Goal: Transaction & Acquisition: Purchase product/service

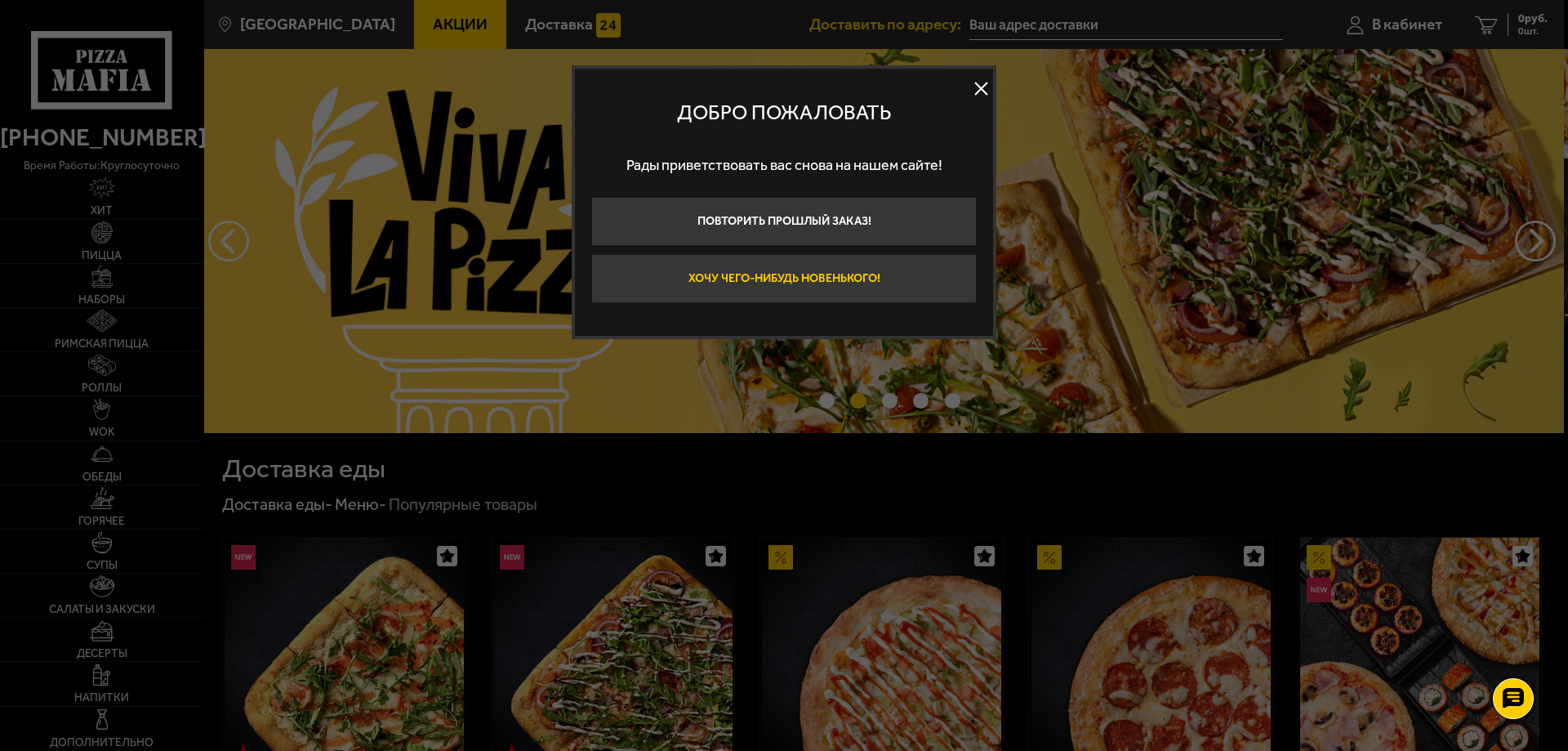
click at [837, 277] on button "Хочу чего-нибудь новенького!" at bounding box center [784, 278] width 386 height 49
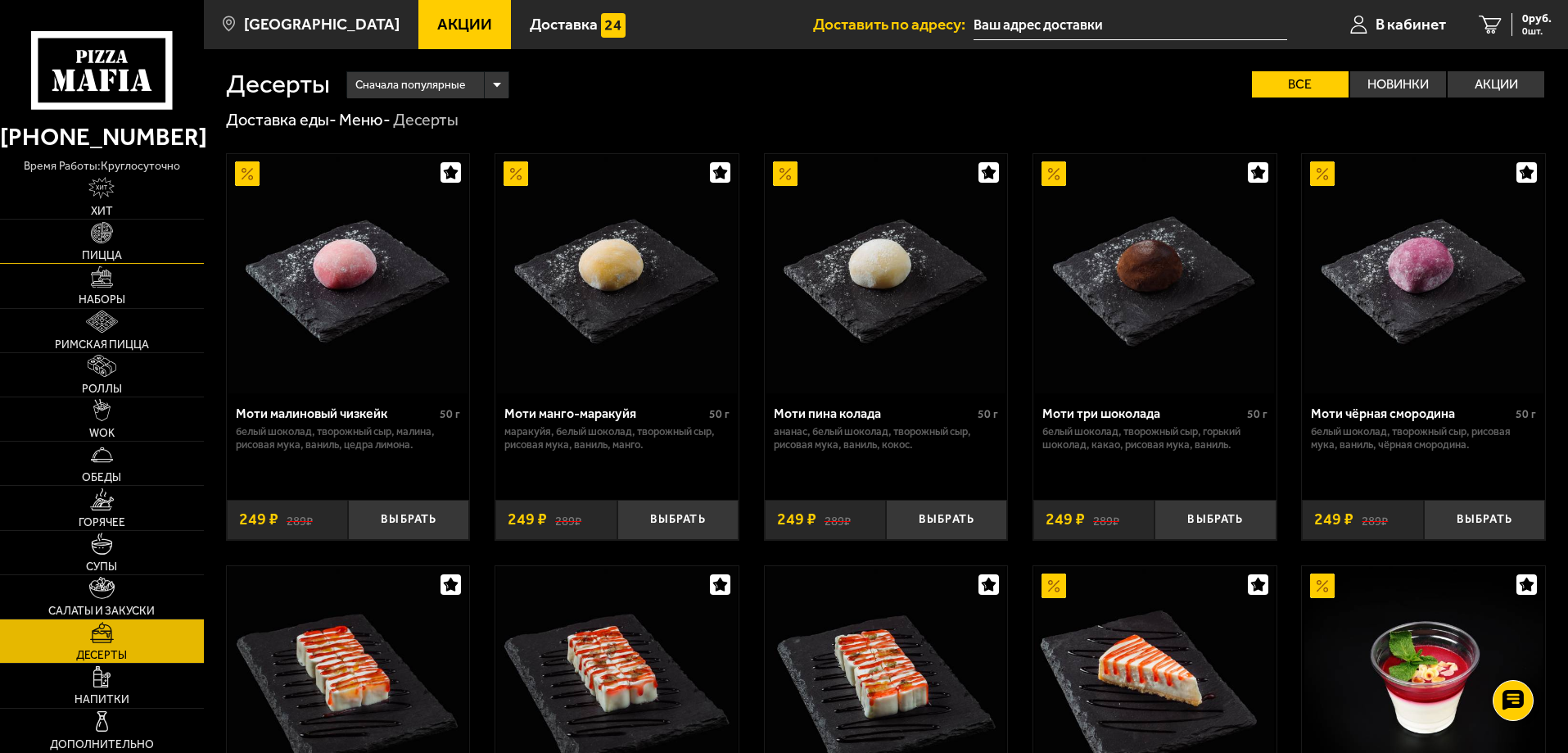
click at [95, 238] on img at bounding box center [102, 233] width 22 height 22
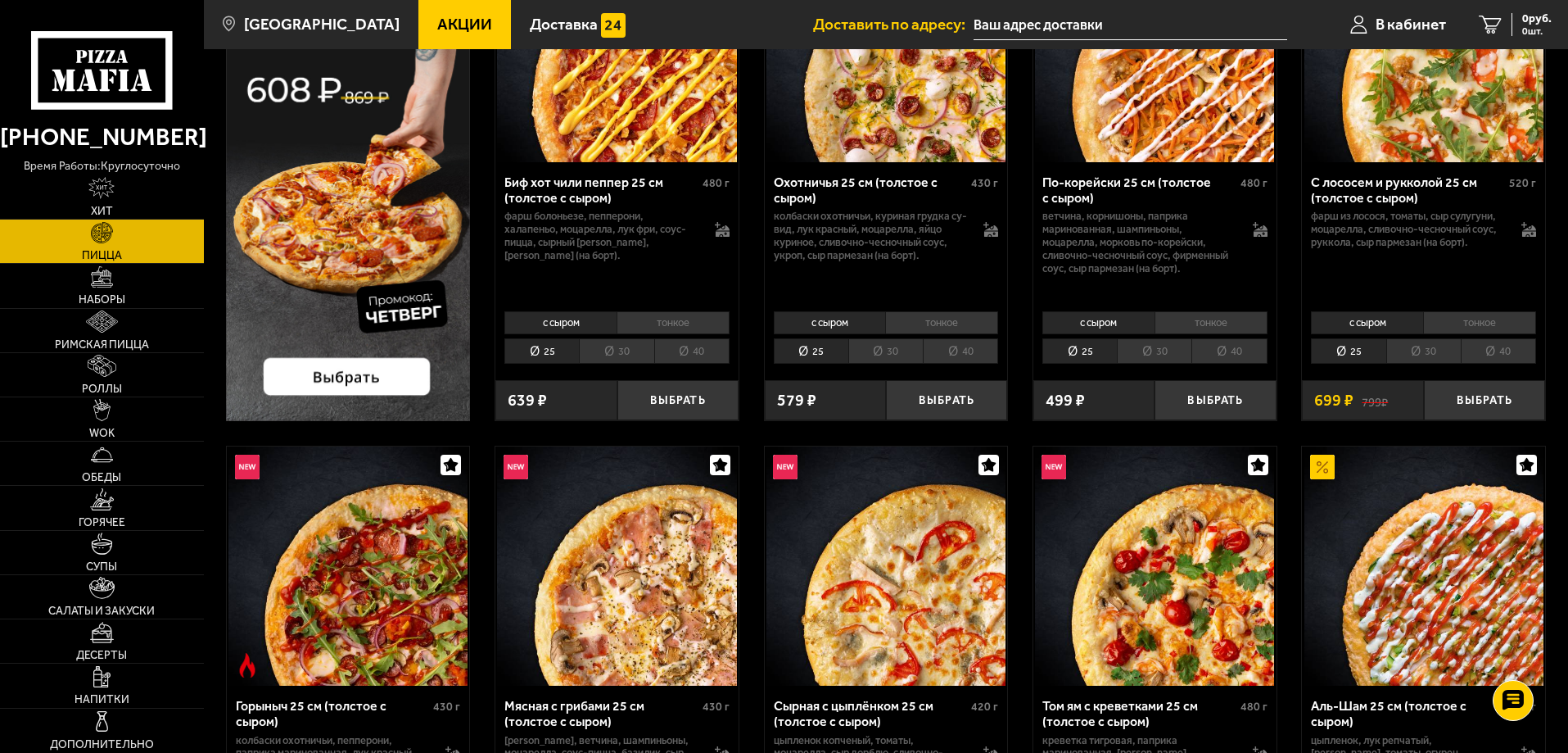
scroll to position [245, 0]
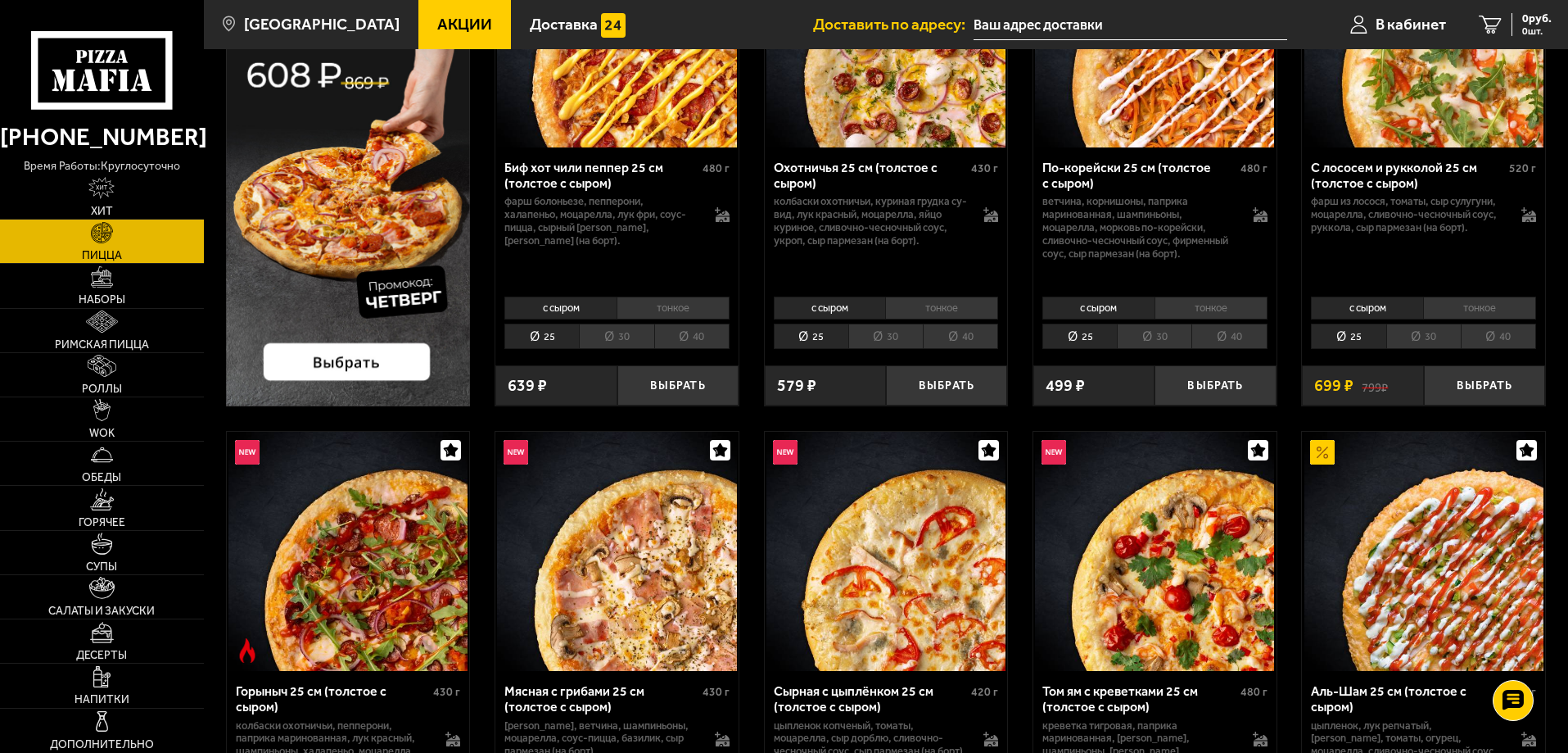
click at [330, 357] on img at bounding box center [349, 156] width 245 height 499
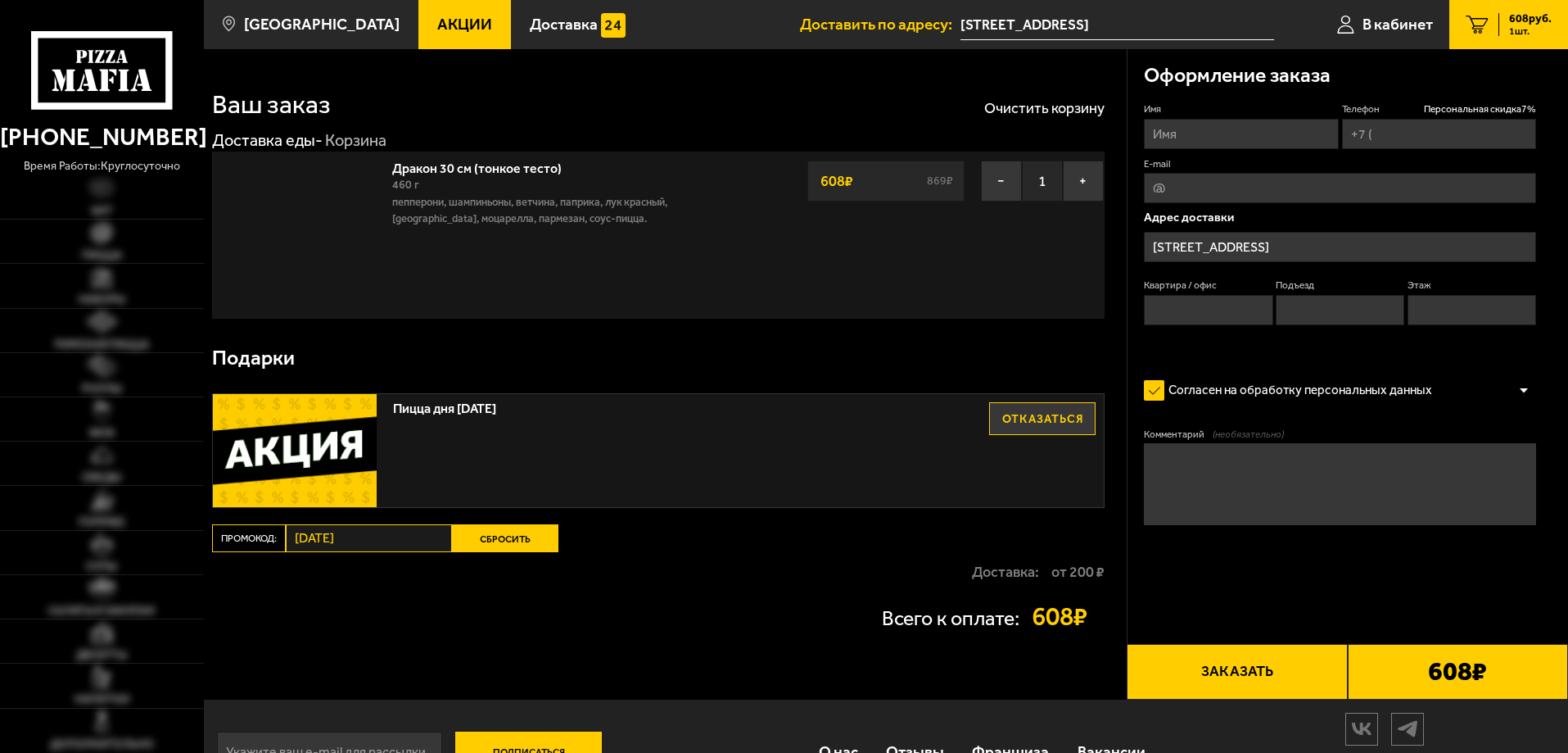
type input "[PHONE_NUMBER]"
type input "306"
type input "29"
type input "1"
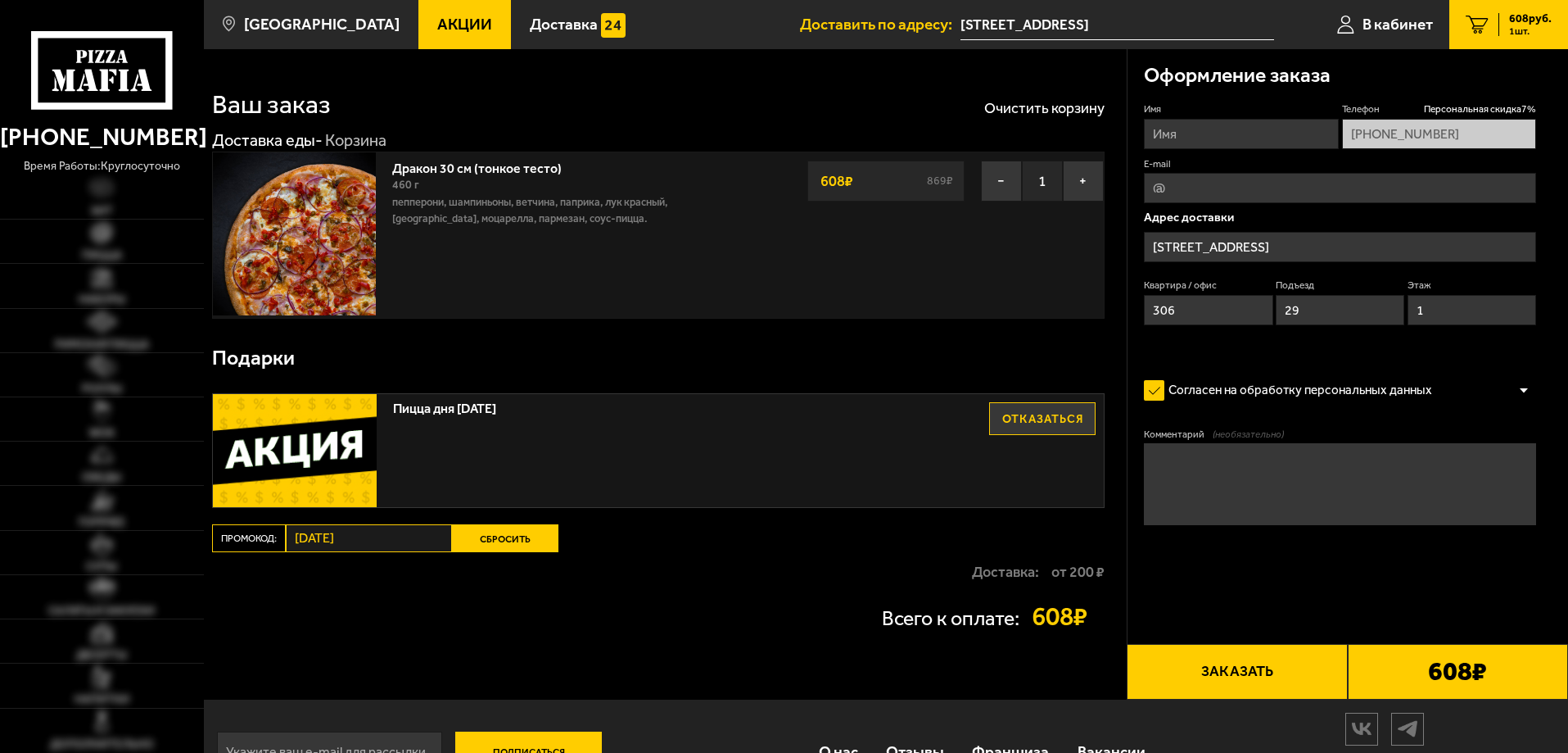
type input "[STREET_ADDRESS]"
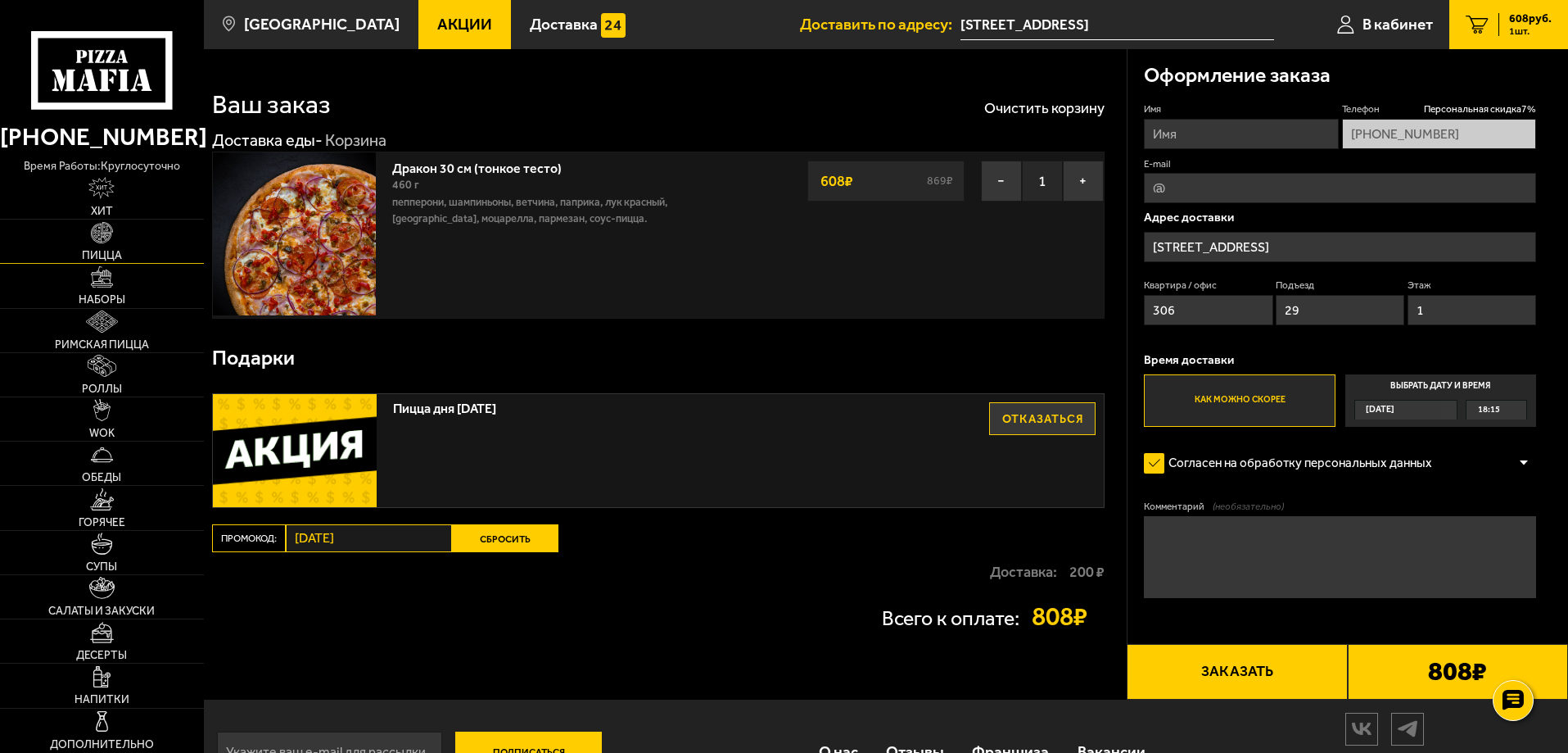
click at [104, 234] on img at bounding box center [102, 233] width 22 height 22
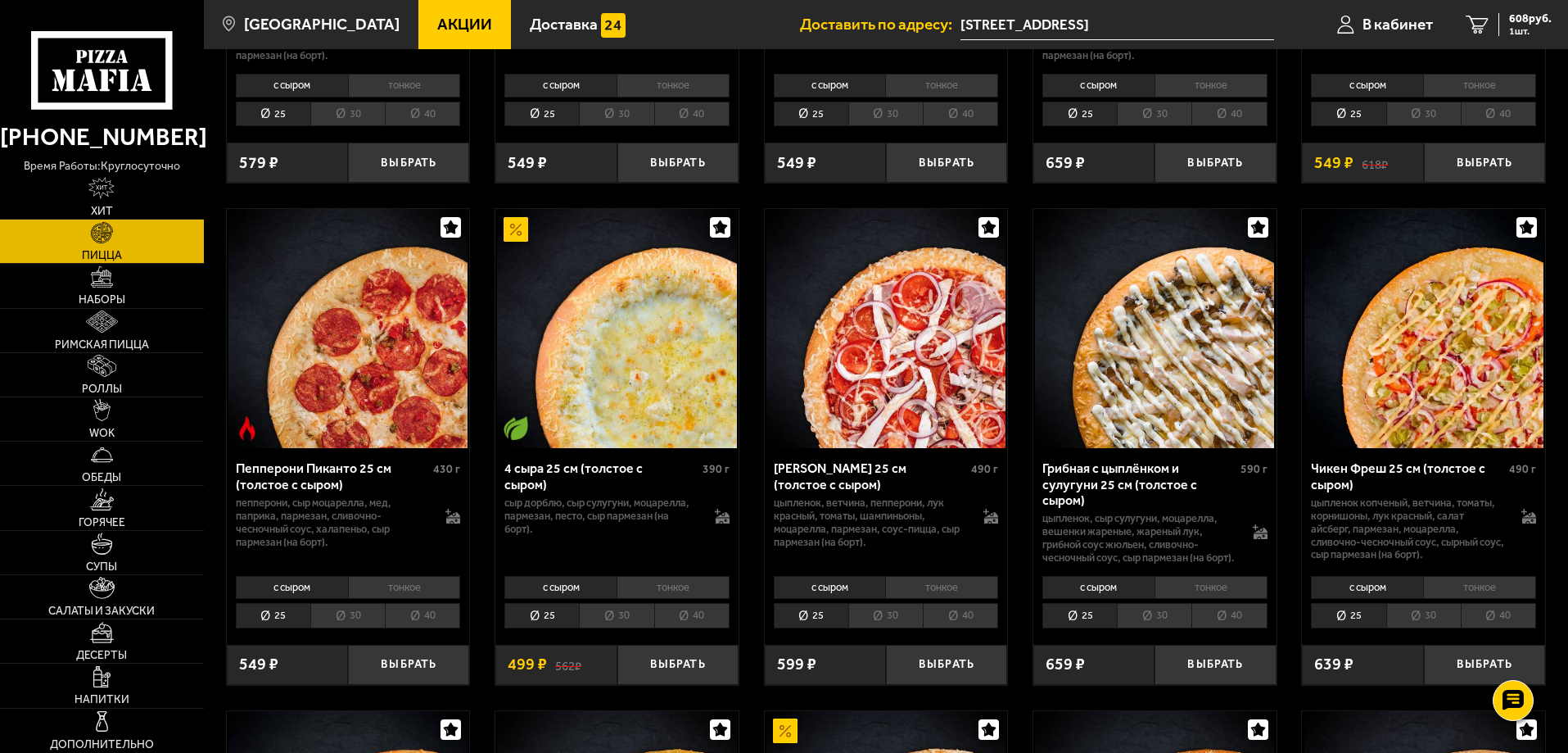
scroll to position [983, 0]
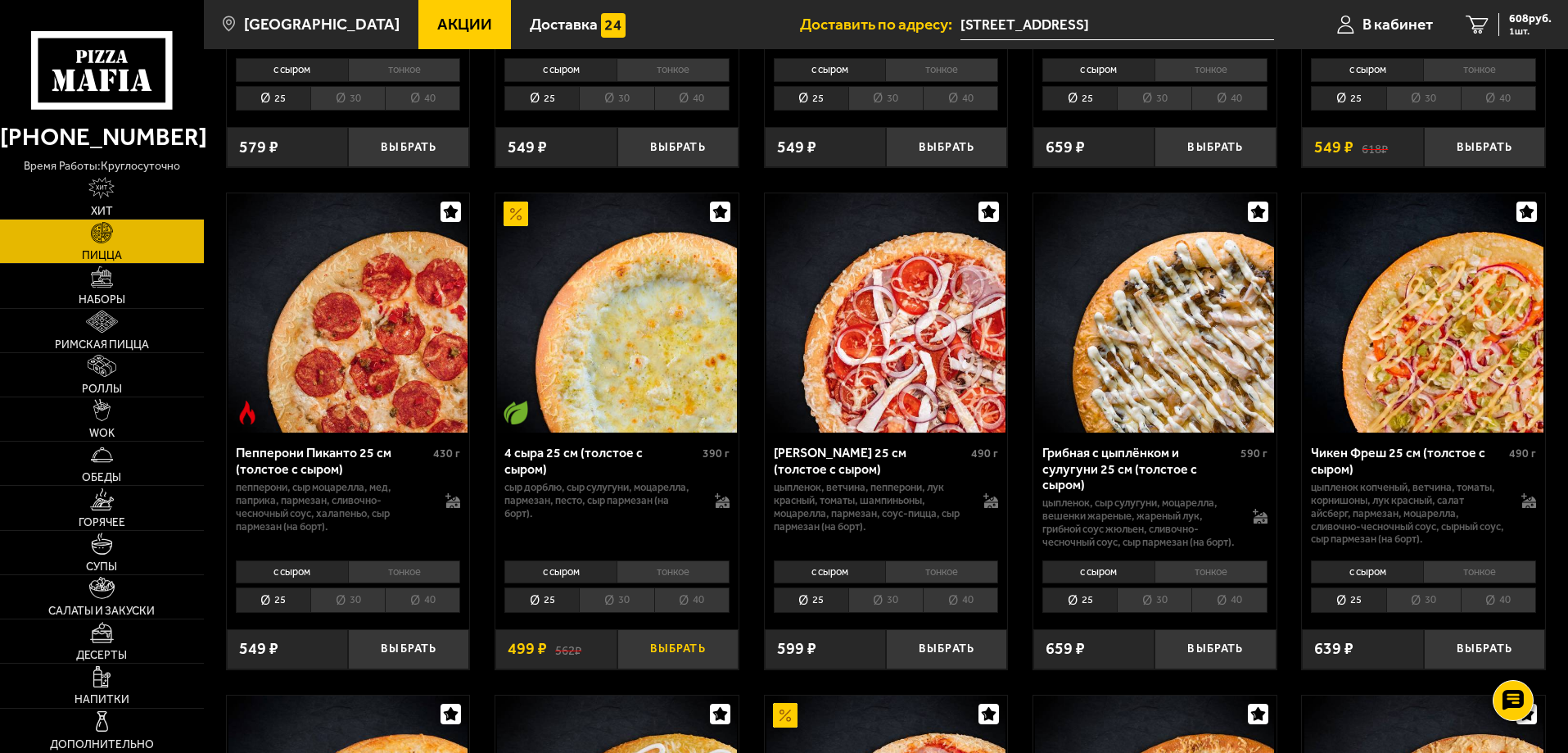
click at [669, 659] on button "Выбрать" at bounding box center [677, 649] width 121 height 40
click at [686, 612] on li "40" at bounding box center [691, 599] width 75 height 25
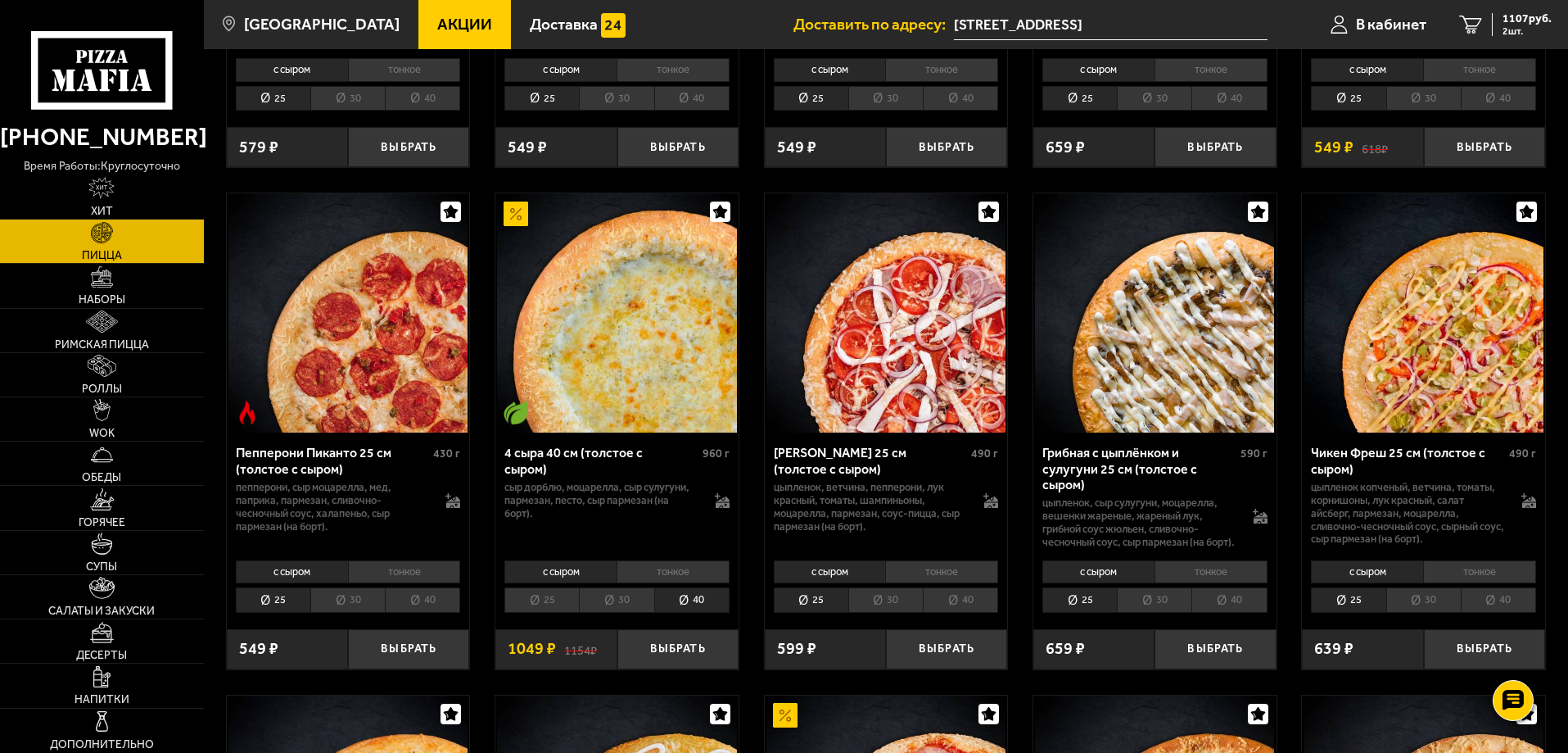
click at [669, 583] on li "тонкое" at bounding box center [673, 571] width 113 height 23
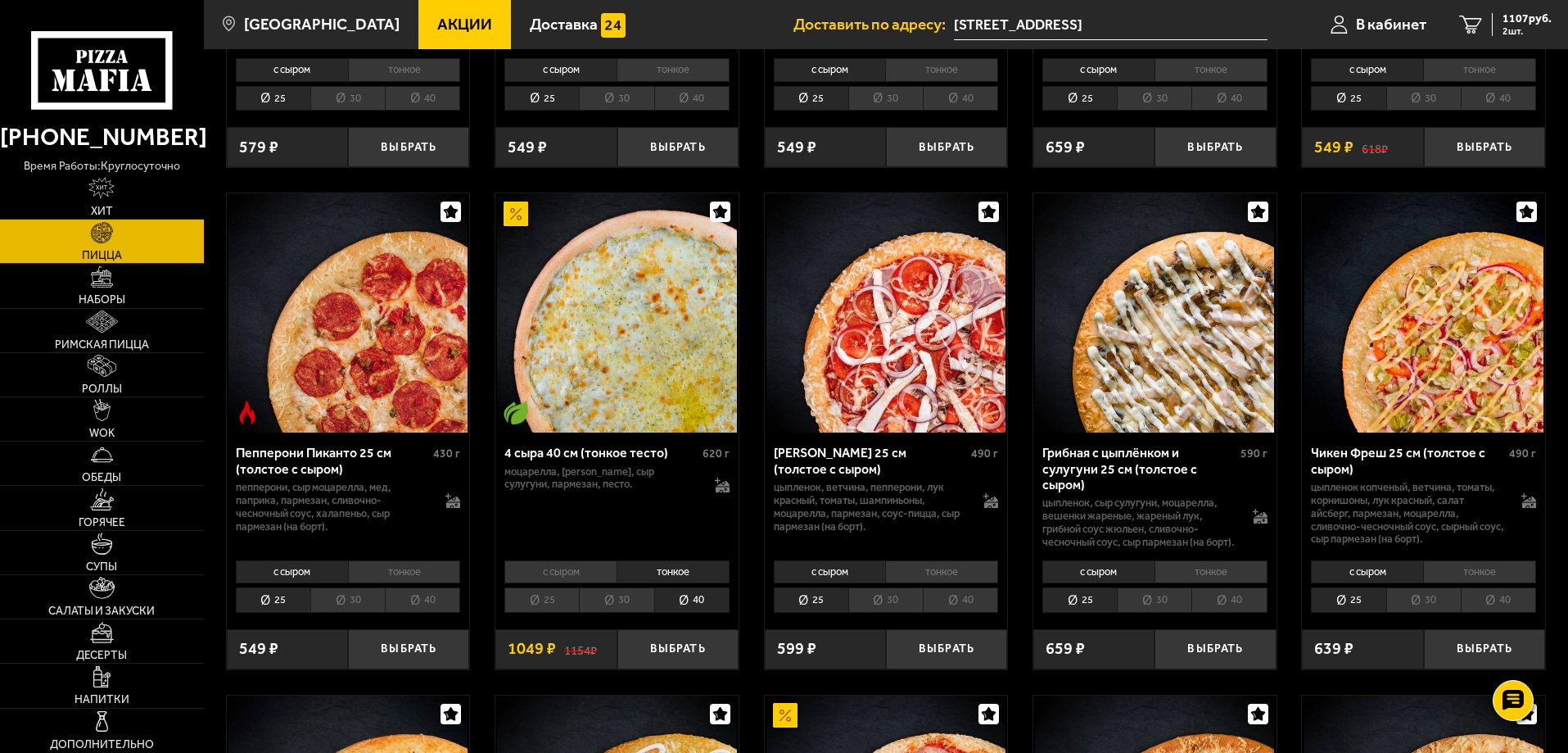
click at [575, 583] on li "с сыром" at bounding box center [560, 571] width 113 height 23
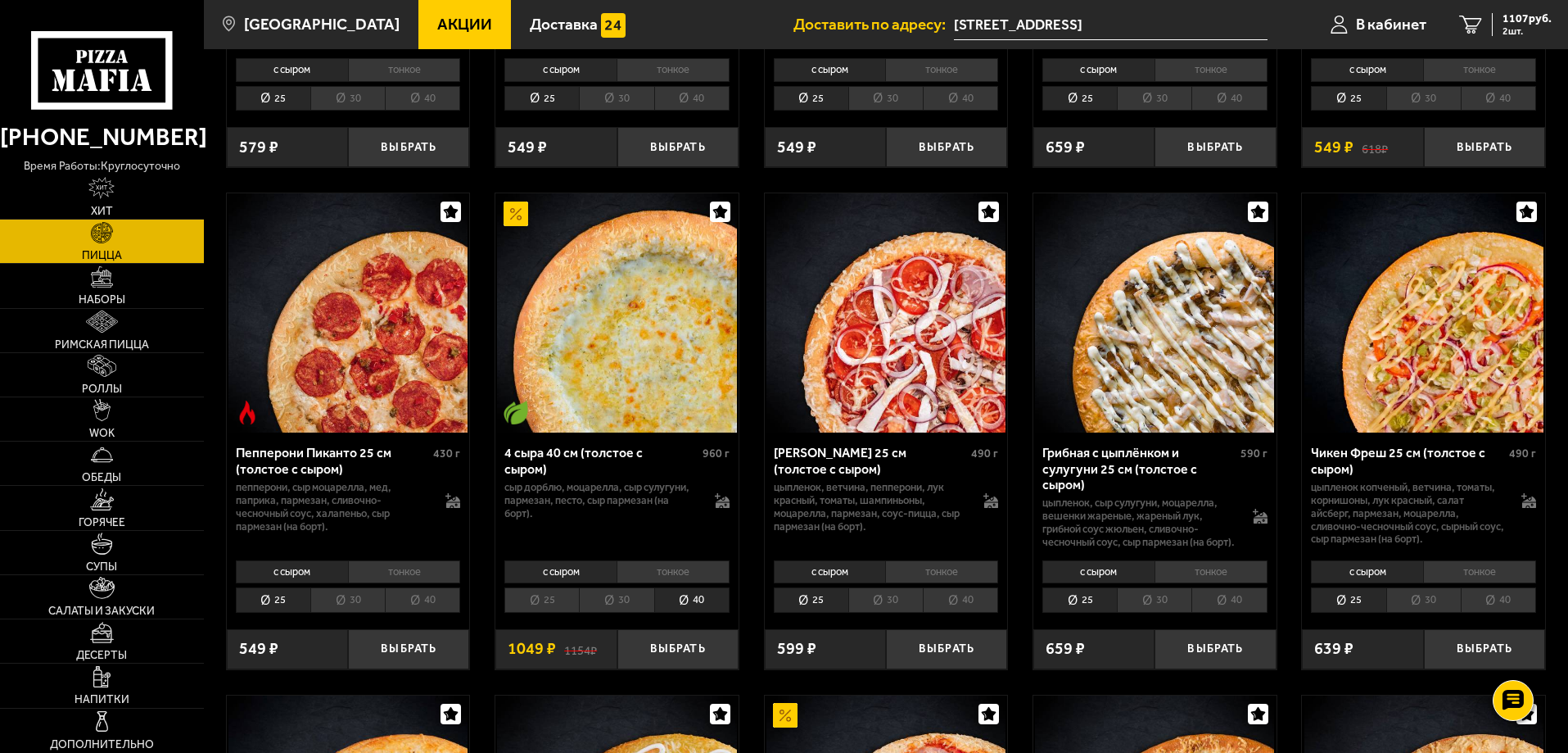
click at [653, 583] on li "тонкое" at bounding box center [673, 571] width 113 height 23
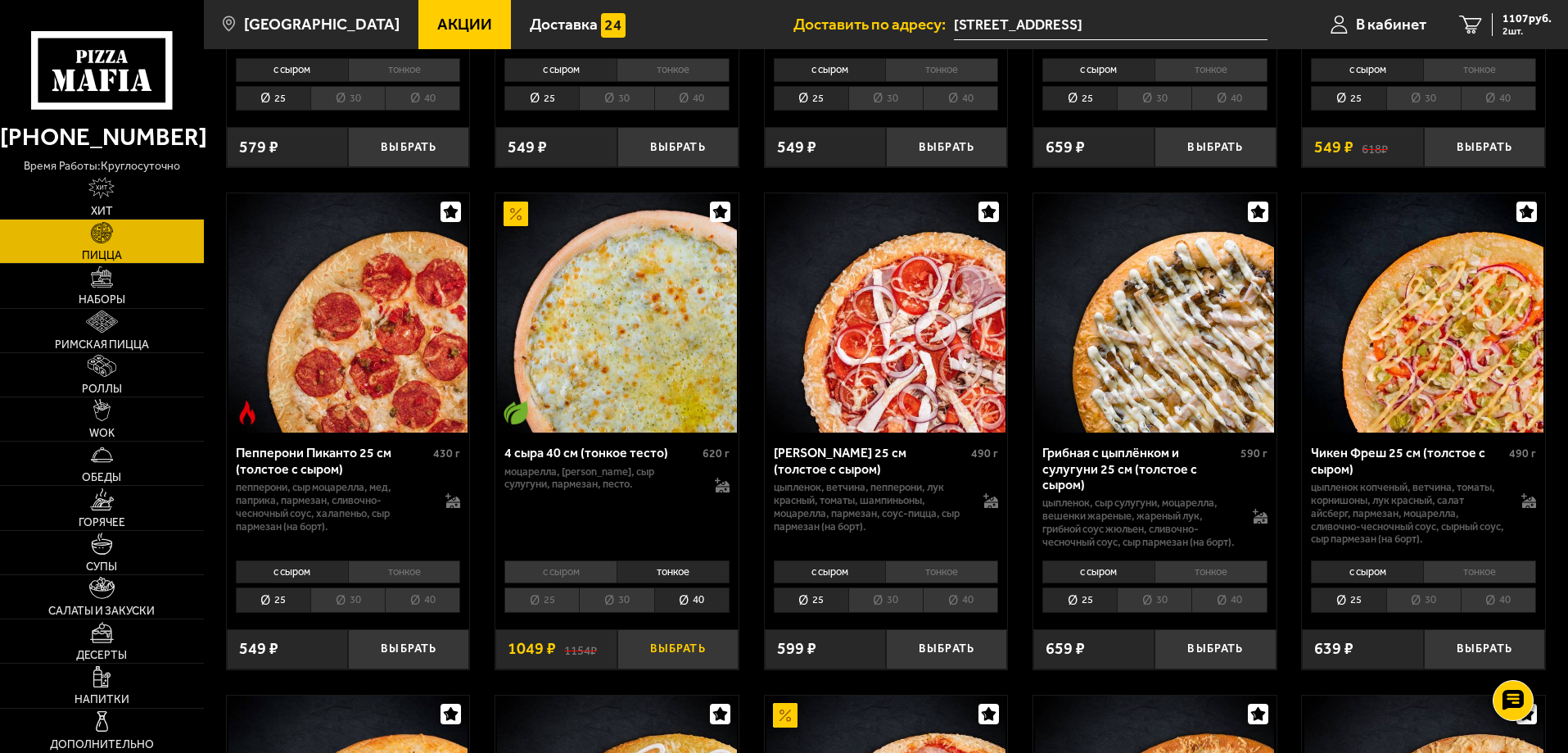
click at [674, 657] on button "Выбрать" at bounding box center [677, 649] width 121 height 40
click at [1518, 19] on span "2156 руб." at bounding box center [1526, 18] width 49 height 12
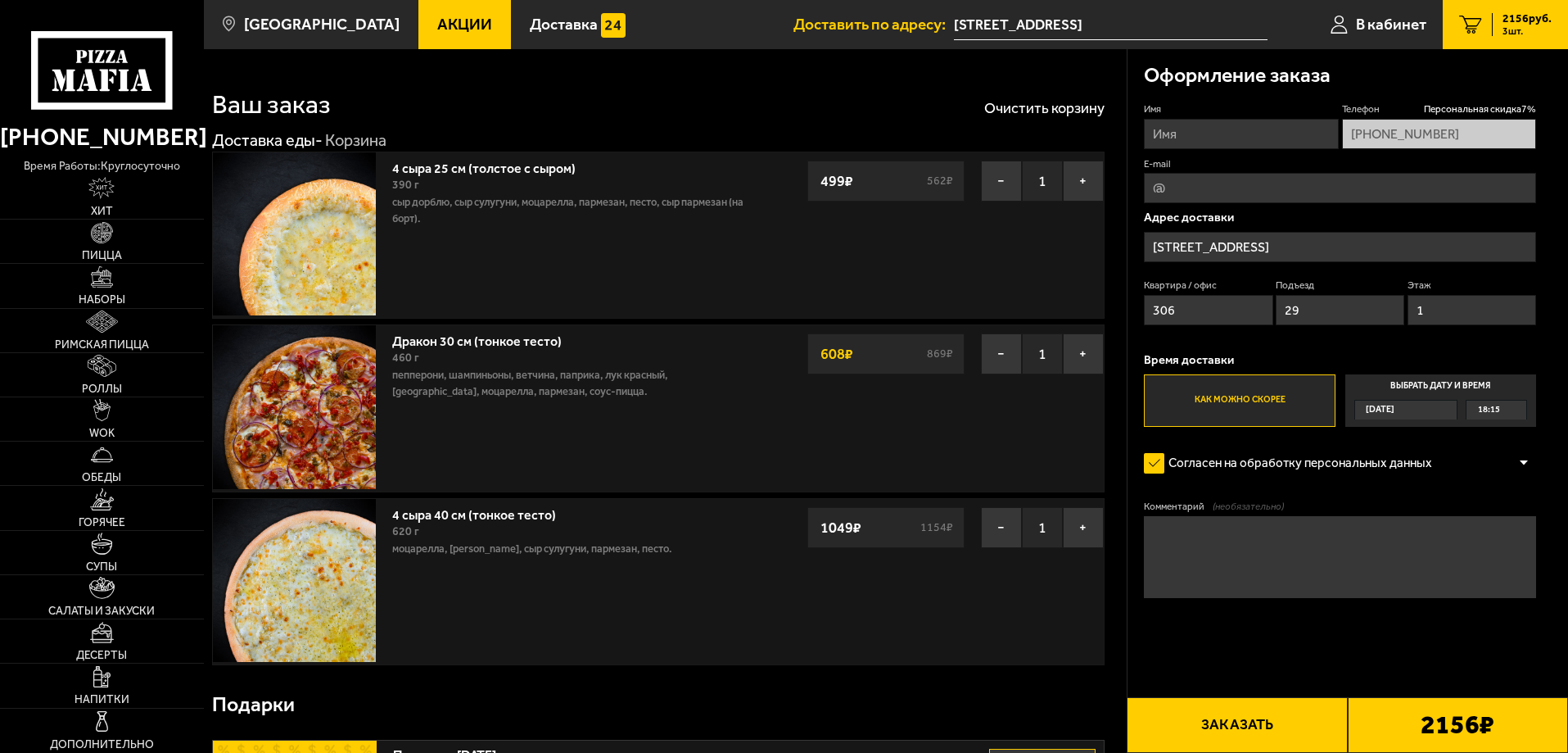
scroll to position [163, 0]
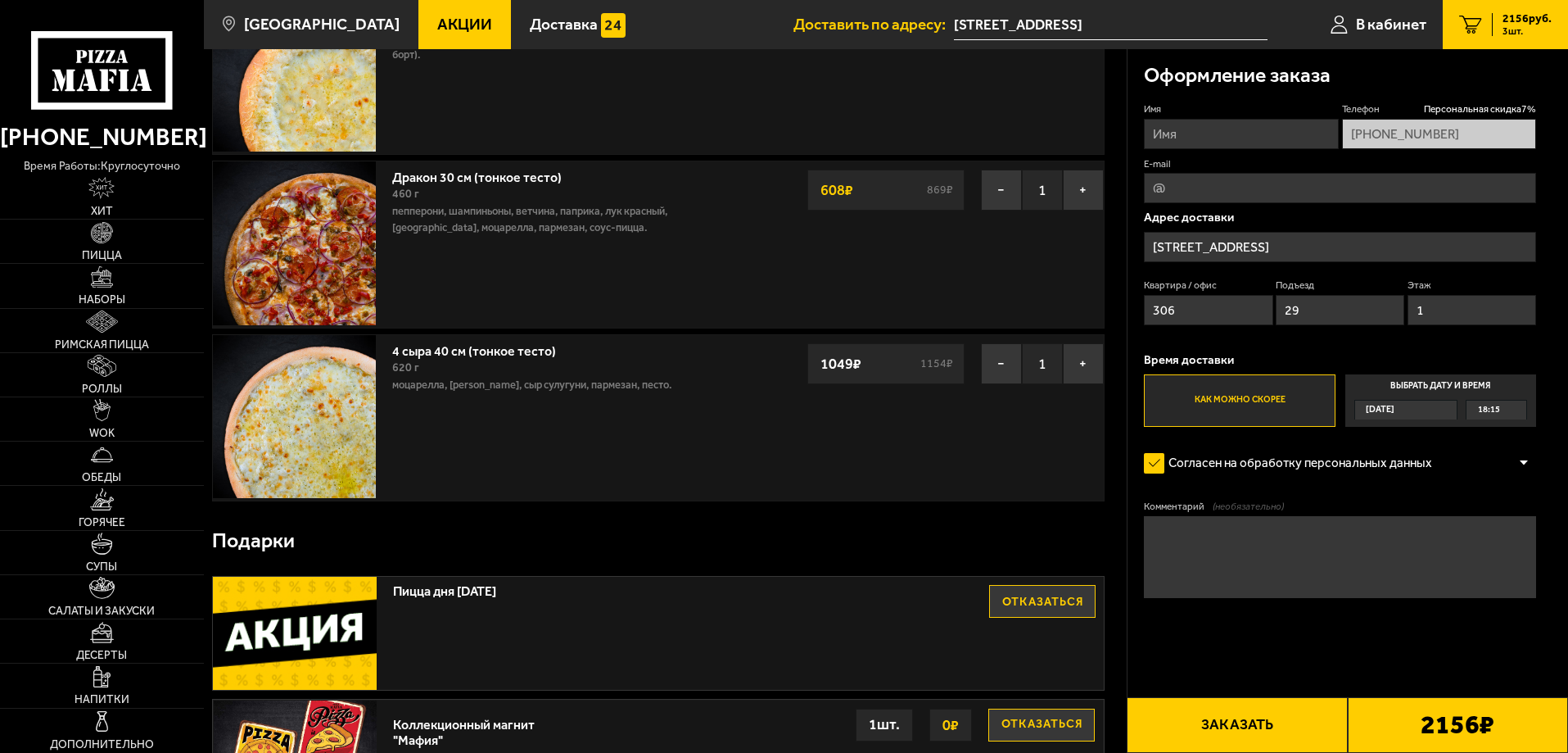
click at [1242, 725] on button "Заказать" at bounding box center [1237, 724] width 221 height 55
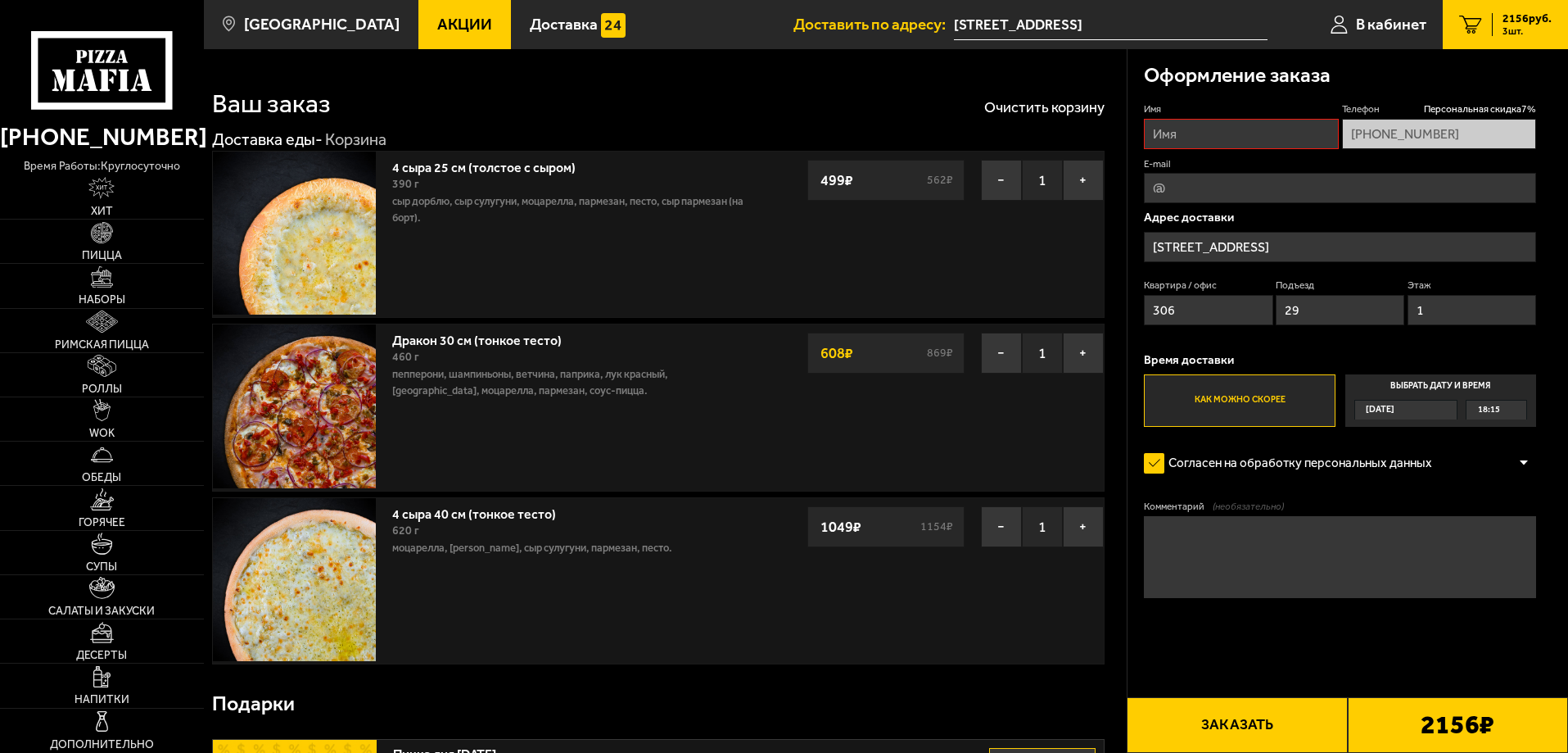
scroll to position [0, 0]
click at [1178, 139] on input "Имя" at bounding box center [1240, 134] width 194 height 30
type input "[PERSON_NAME]"
click at [1251, 719] on button "Заказать" at bounding box center [1237, 724] width 221 height 55
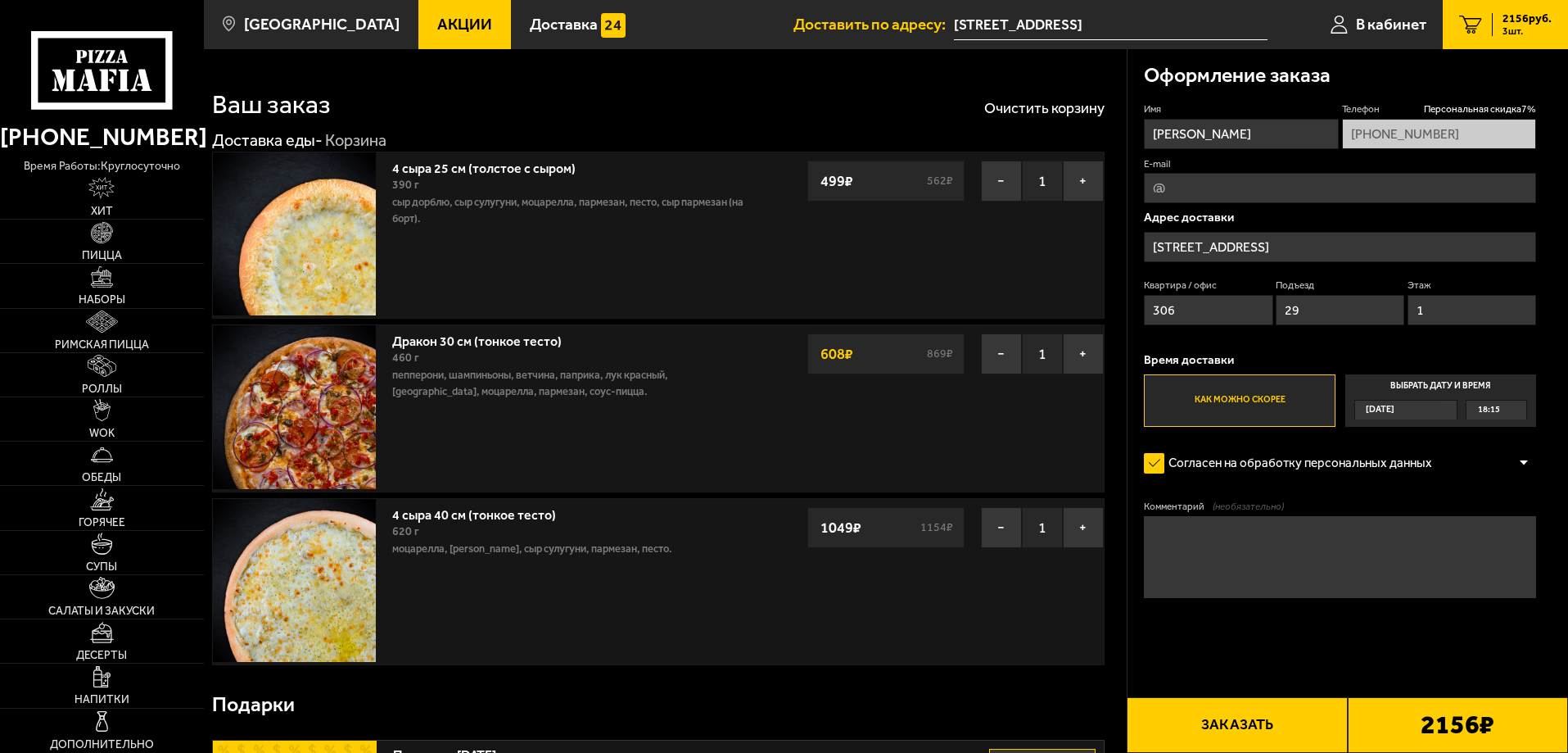
click at [1251, 719] on button "Заказать" at bounding box center [1237, 724] width 221 height 55
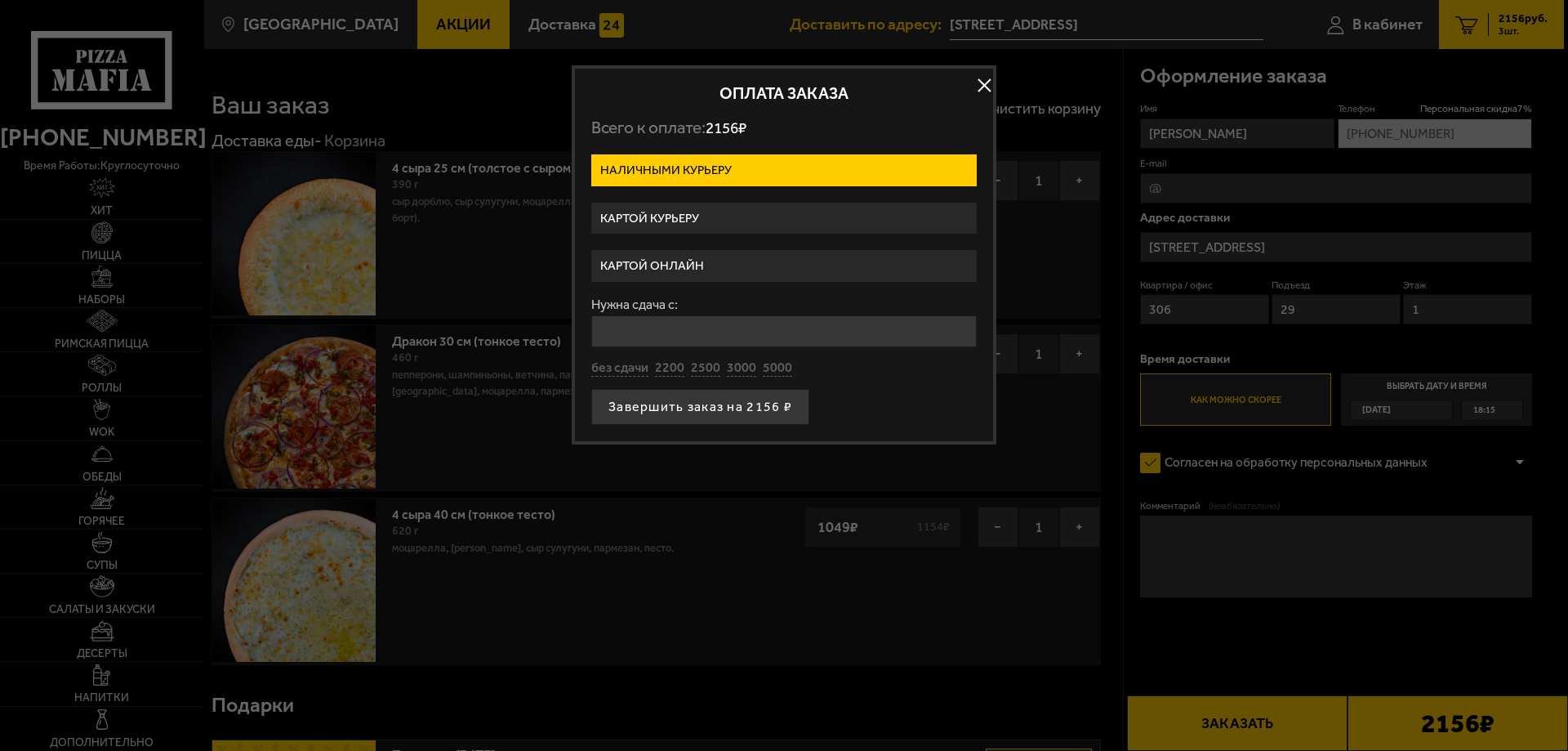
click at [678, 214] on label "Картой курьеру" at bounding box center [784, 218] width 386 height 32
click at [0, 0] on input "Картой курьеру" at bounding box center [0, 0] width 0 height 0
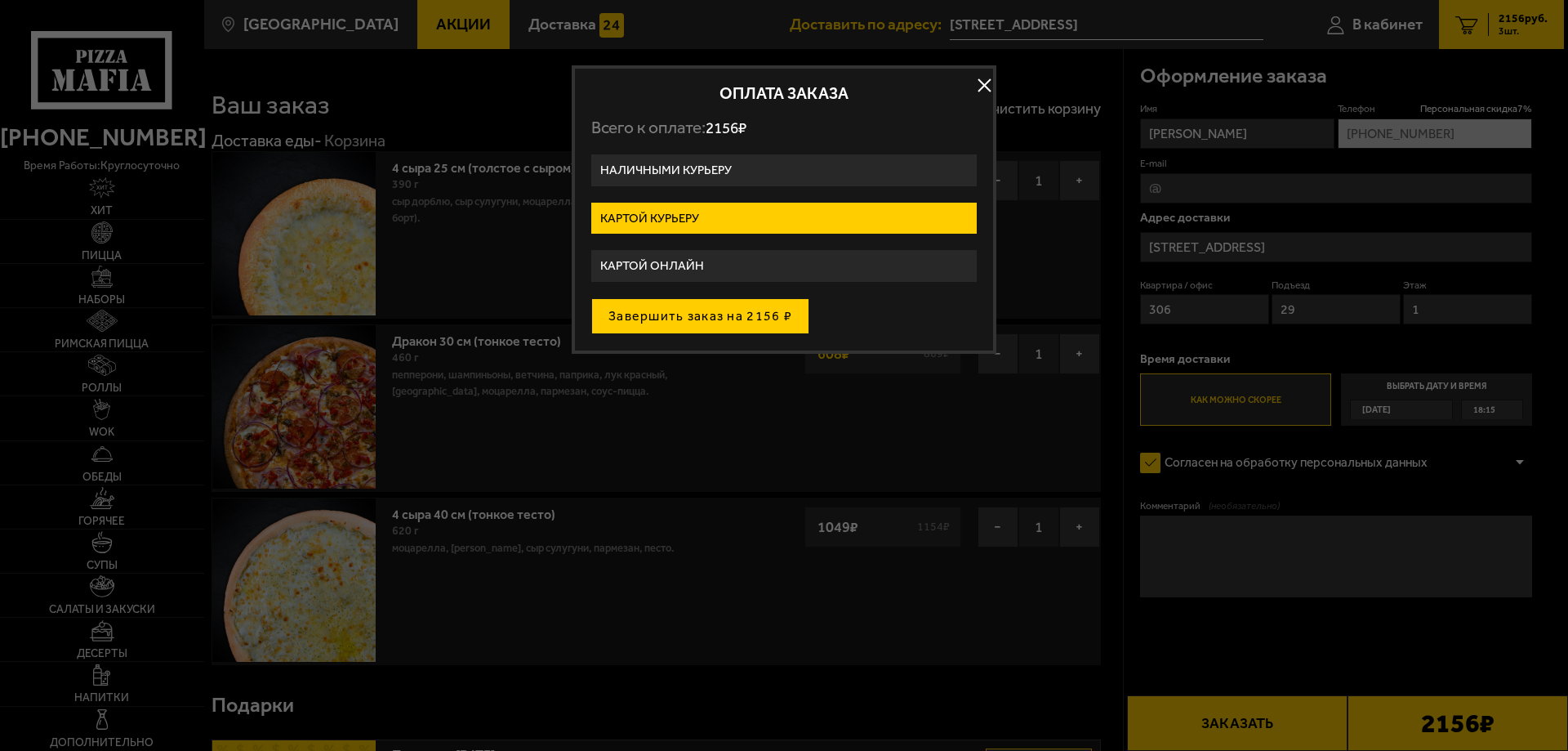
click at [685, 311] on button "Завершить заказ на 2156 ₽" at bounding box center [700, 316] width 218 height 36
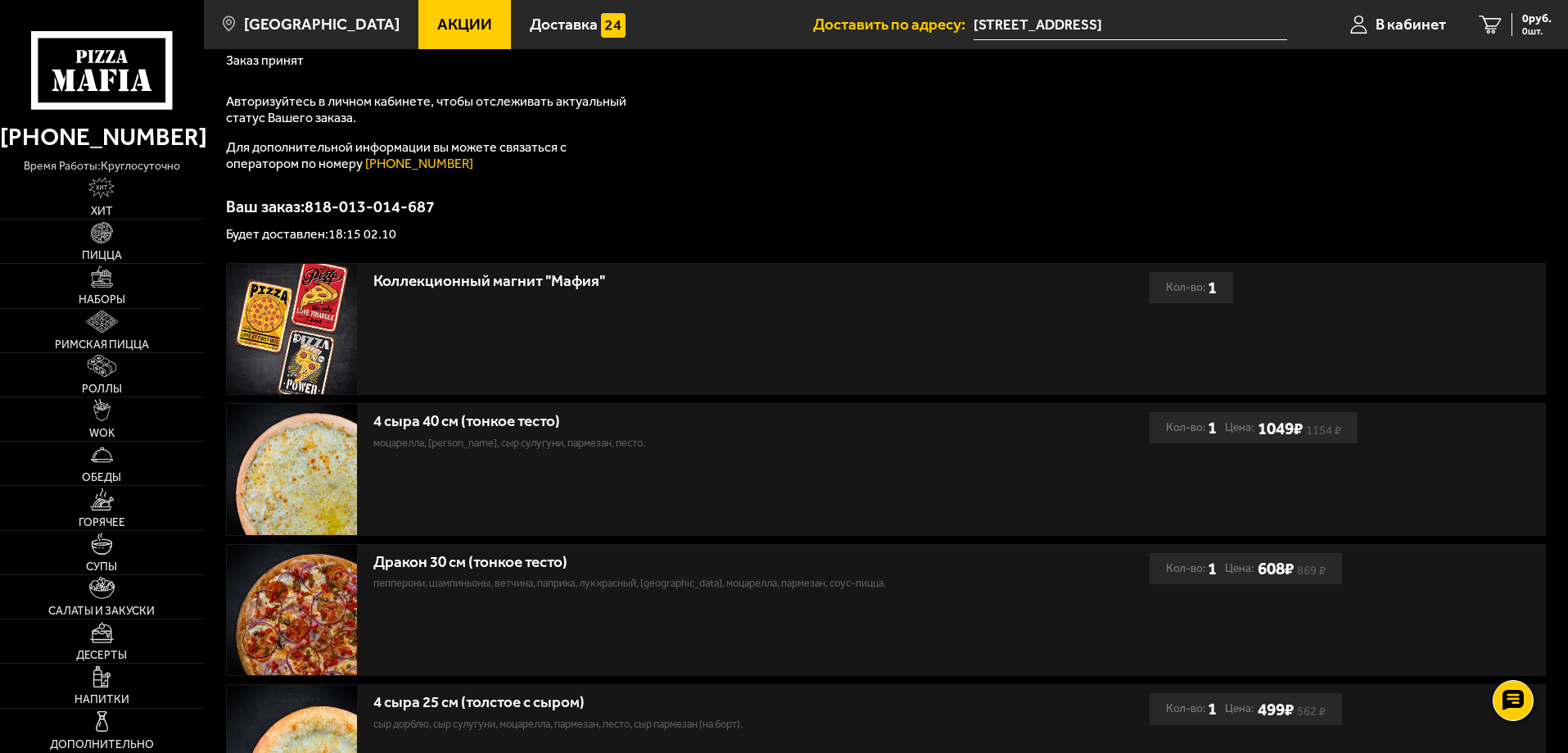
scroll to position [172, 0]
